Goal: Find specific page/section: Locate a particular part of the current website

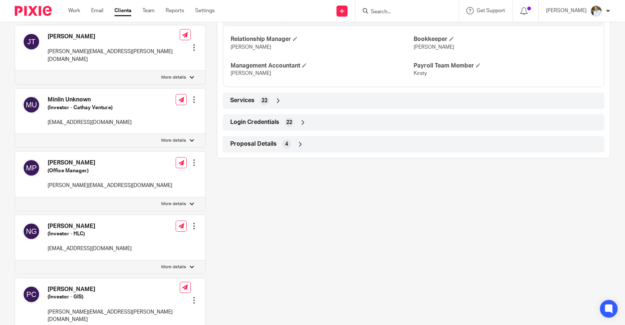
scroll to position [658, 0]
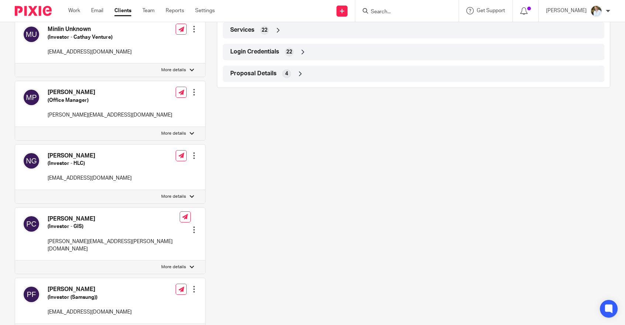
click at [257, 54] on span "Login Credentials" at bounding box center [254, 52] width 49 height 8
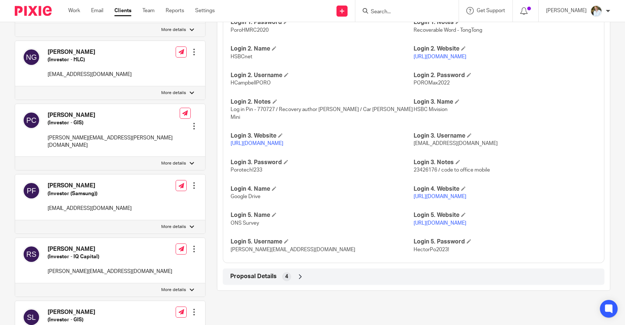
scroll to position [763, 0]
click at [466, 193] on link "[URL][DOMAIN_NAME]" at bounding box center [440, 195] width 53 height 5
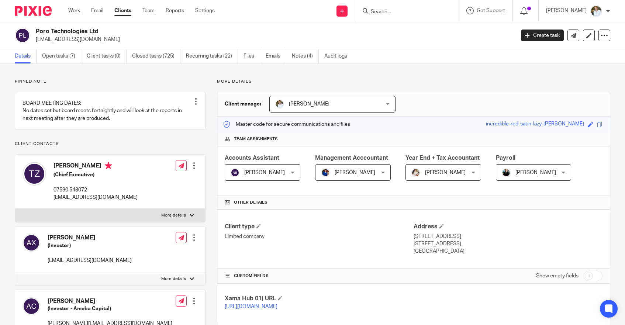
scroll to position [0, 0]
click at [407, 10] on input "Search" at bounding box center [403, 12] width 66 height 7
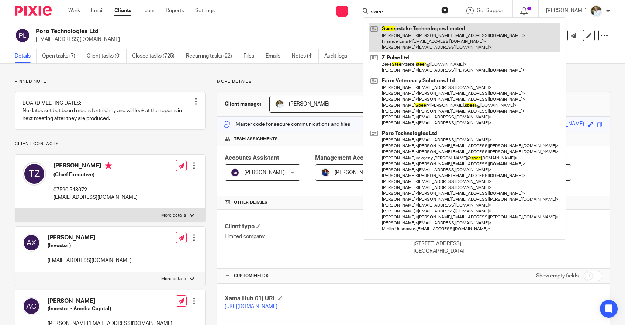
type input "swee"
click at [417, 30] on link at bounding box center [465, 37] width 192 height 29
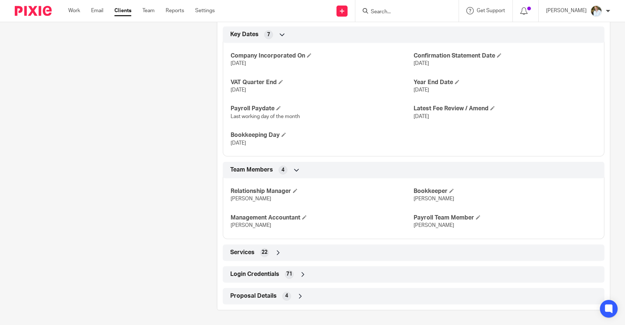
click at [254, 275] on span "Login Credentials" at bounding box center [254, 274] width 49 height 8
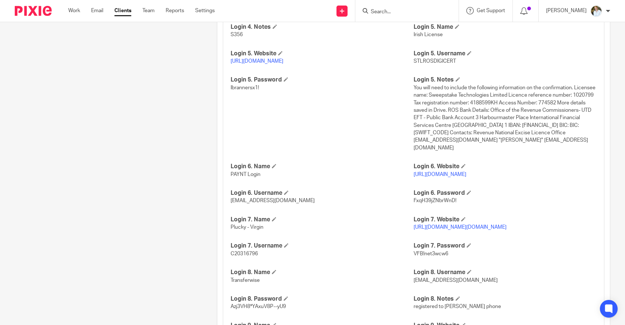
scroll to position [970, 0]
drag, startPoint x: 458, startPoint y: 189, endPoint x: 414, endPoint y: 191, distance: 44.3
click at [414, 197] on p "FxqH39jZNbrWnD!" at bounding box center [505, 200] width 183 height 7
copy span "FxqH39jZNbrWnD!"
click at [439, 172] on link "https://portal.paynt.com/" at bounding box center [440, 174] width 53 height 5
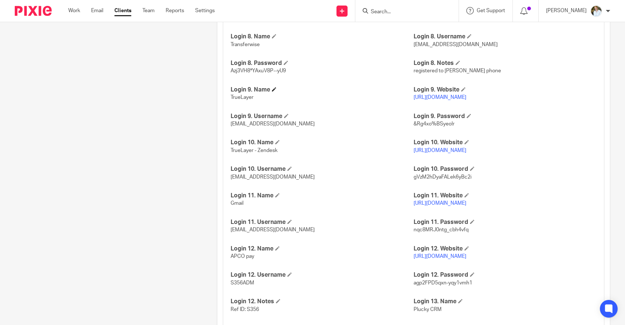
scroll to position [1206, 0]
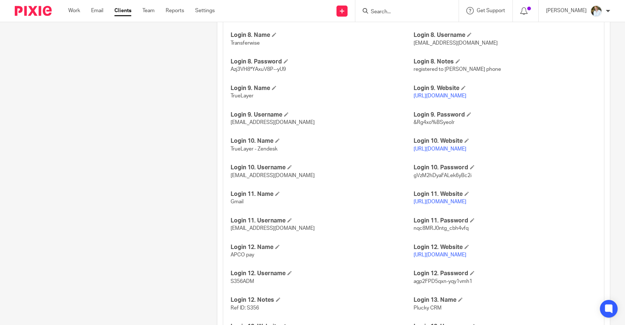
click at [421, 99] on link "https://console.truelayer.com/" at bounding box center [440, 95] width 53 height 5
